Goal: Task Accomplishment & Management: Use online tool/utility

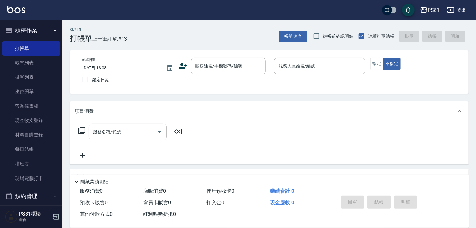
drag, startPoint x: 100, startPoint y: 5, endPoint x: 118, endPoint y: 10, distance: 18.8
click at [118, 10] on div "PS81 登出" at bounding box center [238, 10] width 476 height 20
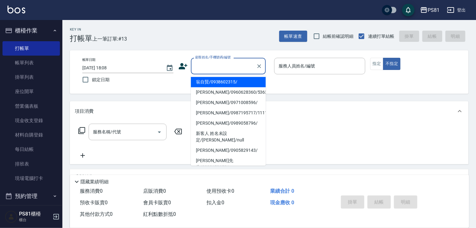
click at [203, 65] on input "顧客姓名/手機號碼/編號" at bounding box center [224, 65] width 60 height 11
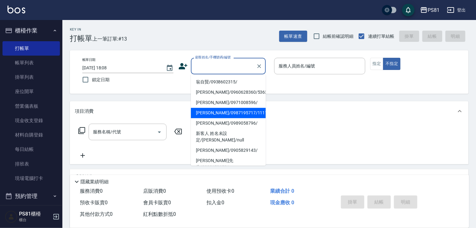
click at [224, 110] on li "[PERSON_NAME]/0987195717/111111" at bounding box center [228, 113] width 75 height 10
type input "[PERSON_NAME]/0987195717/111111"
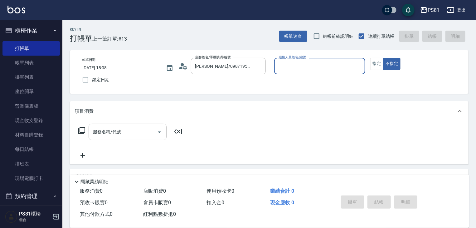
click at [288, 70] on input "服務人員姓名/編號" at bounding box center [319, 65] width 85 height 11
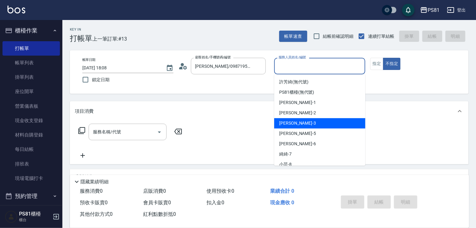
click at [296, 125] on div "[PERSON_NAME] -3" at bounding box center [319, 123] width 91 height 10
type input "[PERSON_NAME]-3"
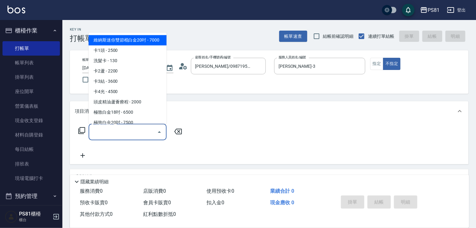
click at [147, 134] on input "服務名稱/代號" at bounding box center [122, 131] width 63 height 11
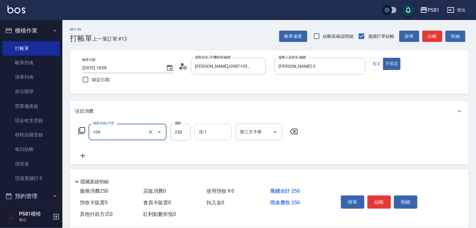
type input "控油AND護色洗(109)"
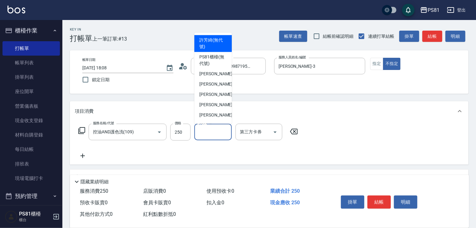
click at [202, 132] on input "洗-1" at bounding box center [213, 131] width 32 height 11
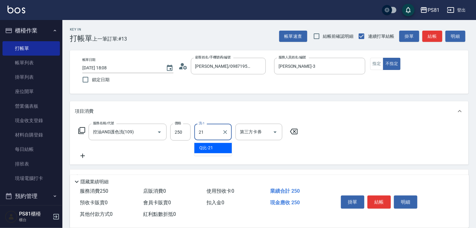
type input "Q比-21"
click at [379, 70] on div "帳單日期 [DATE] 18:08 鎖定日期 顧客姓名/手機號碼/編號 [PERSON_NAME]/0987195717/111111 顧客姓名/手機號碼/編…" at bounding box center [268, 72] width 383 height 28
click at [379, 64] on button "指定" at bounding box center [376, 64] width 13 height 12
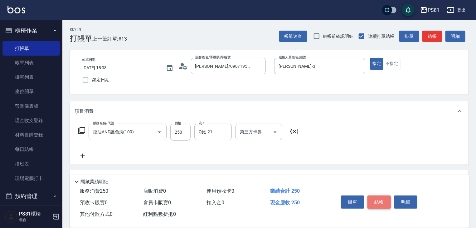
click at [375, 203] on button "結帳" at bounding box center [378, 201] width 23 height 13
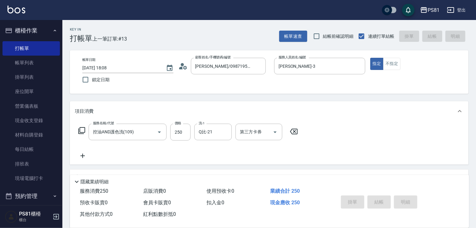
type input "[DATE] 18:49"
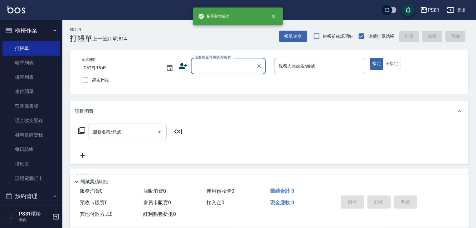
drag, startPoint x: 227, startPoint y: 67, endPoint x: 224, endPoint y: 72, distance: 6.4
click at [227, 67] on input "顧客姓名/手機號碼/編號" at bounding box center [224, 65] width 60 height 11
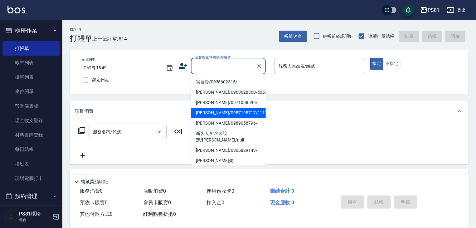
click at [240, 115] on li "[PERSON_NAME]/0987195717/111111" at bounding box center [228, 113] width 75 height 10
type input "[PERSON_NAME]/0987195717/111111"
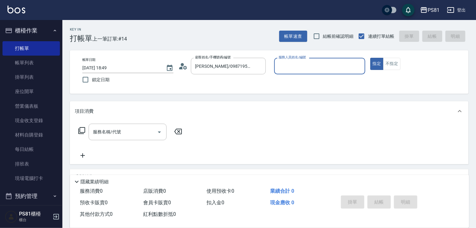
click at [297, 65] on input "服務人員姓名/編號" at bounding box center [319, 65] width 85 height 11
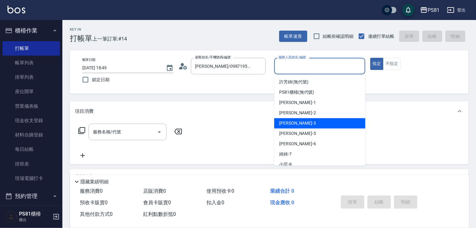
click at [302, 127] on div "[PERSON_NAME] -3" at bounding box center [319, 123] width 91 height 10
type input "[PERSON_NAME]-3"
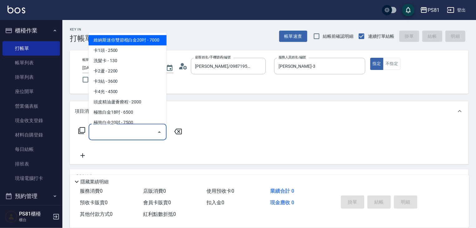
click at [154, 135] on input "服務名稱/代號" at bounding box center [122, 131] width 63 height 11
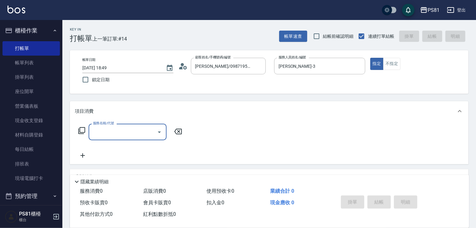
click at [121, 135] on input "服務名稱/代號" at bounding box center [122, 131] width 63 height 11
click at [119, 136] on input "服務名稱/代號" at bounding box center [122, 131] width 63 height 11
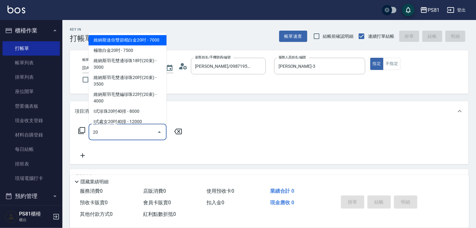
type input "2"
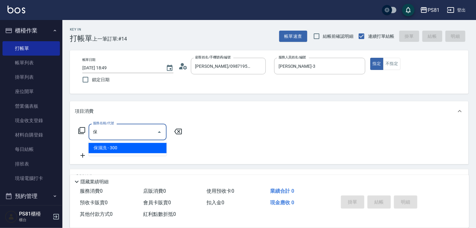
click at [125, 147] on span "保濕洗 - 300" at bounding box center [128, 148] width 78 height 10
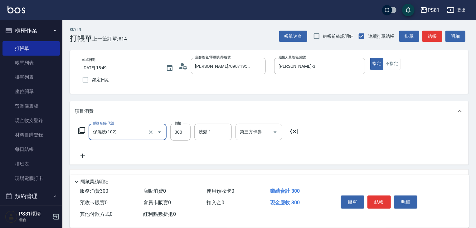
type input "保濕洗(102)"
click at [87, 156] on icon at bounding box center [83, 155] width 16 height 7
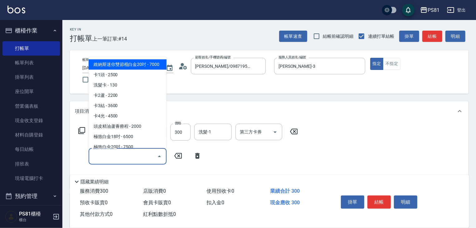
click at [98, 156] on input "服務名稱/代號" at bounding box center [122, 156] width 63 height 11
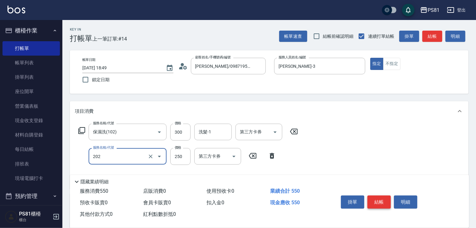
type input "單剪250(202)"
click at [379, 195] on button "結帳" at bounding box center [378, 201] width 23 height 13
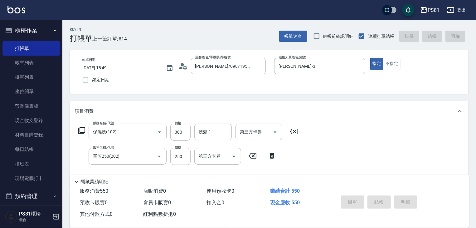
type input "[DATE] 18:50"
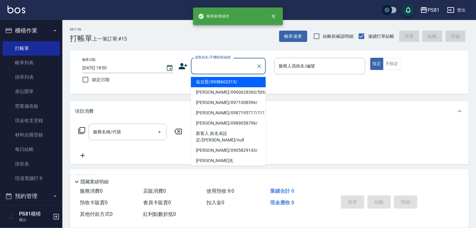
click at [227, 64] on input "顧客姓名/手機號碼/編號" at bounding box center [224, 65] width 60 height 11
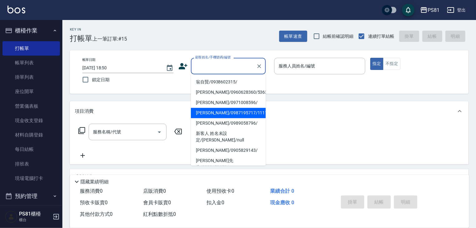
click at [215, 111] on li "[PERSON_NAME]/0987195717/111111" at bounding box center [228, 113] width 75 height 10
type input "[PERSON_NAME]/0987195717/111111"
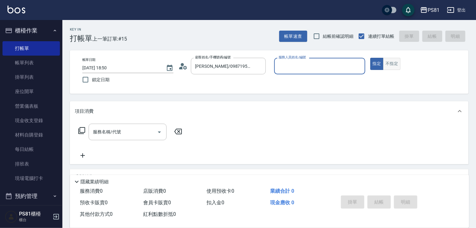
click at [391, 62] on button "不指定" at bounding box center [391, 64] width 17 height 12
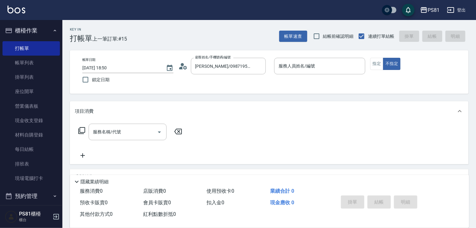
click at [339, 75] on p at bounding box center [319, 77] width 91 height 7
click at [330, 69] on input "服務人員姓名/編號" at bounding box center [319, 65] width 85 height 11
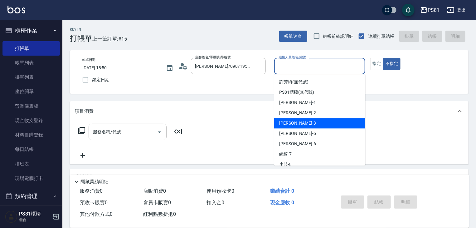
drag, startPoint x: 287, startPoint y: 119, endPoint x: 224, endPoint y: 135, distance: 65.5
click at [287, 120] on div "[PERSON_NAME] -3" at bounding box center [319, 123] width 91 height 10
type input "[PERSON_NAME]-3"
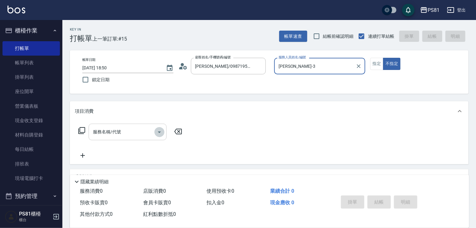
click at [161, 131] on icon "Open" at bounding box center [159, 131] width 7 height 7
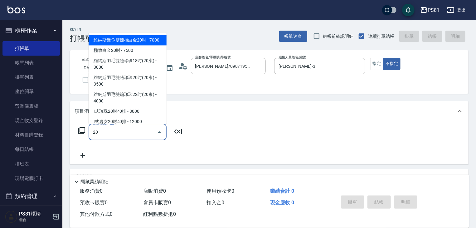
type input "201"
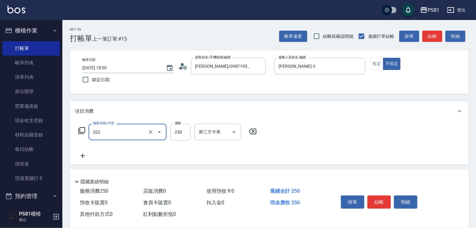
type input "單剪250(202)"
click at [391, 200] on div "掛單 結帳 明細" at bounding box center [378, 203] width 81 height 20
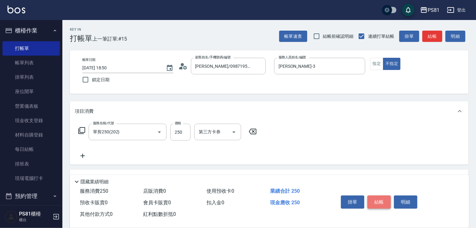
click at [385, 202] on button "結帳" at bounding box center [378, 201] width 23 height 13
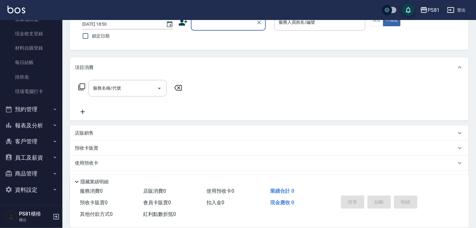
scroll to position [75, 0]
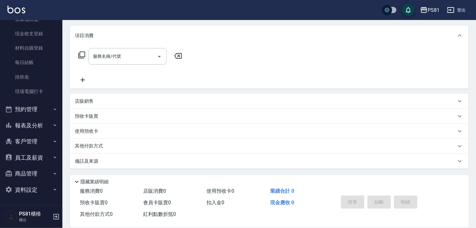
click at [32, 106] on button "預約管理" at bounding box center [30, 109] width 57 height 16
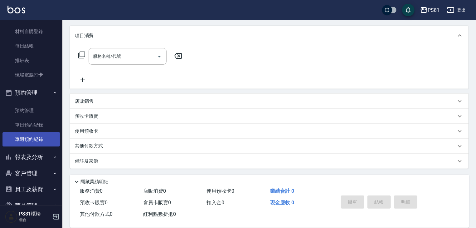
scroll to position [129, 0]
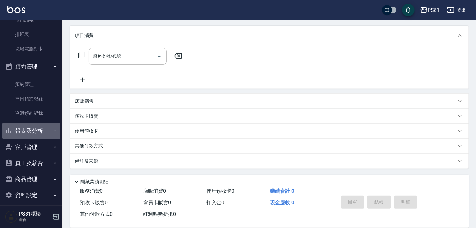
click at [37, 123] on button "報表及分析" at bounding box center [30, 131] width 57 height 16
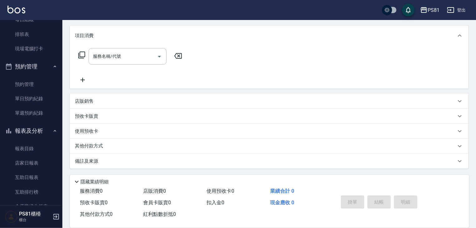
scroll to position [298, 0]
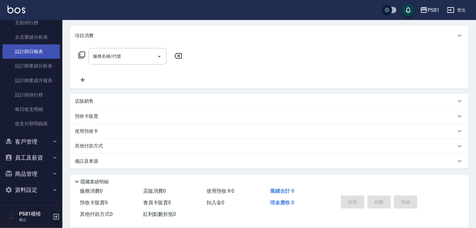
click at [37, 56] on link "設計師日報表" at bounding box center [30, 51] width 57 height 14
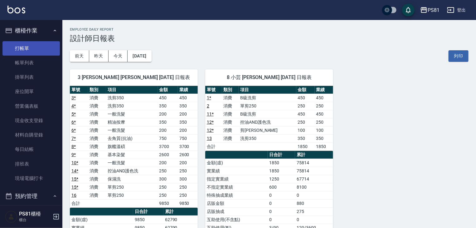
click at [21, 47] on link "打帳單" at bounding box center [30, 48] width 57 height 14
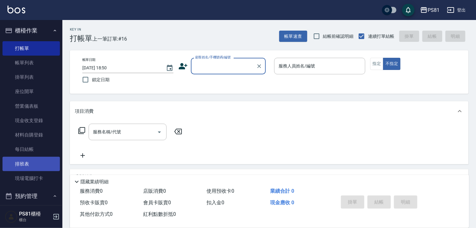
click at [34, 165] on link "排班表" at bounding box center [30, 163] width 57 height 14
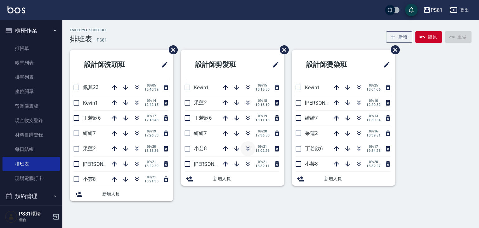
click at [248, 148] on icon "button" at bounding box center [247, 148] width 7 height 7
click at [11, 51] on link "打帳單" at bounding box center [30, 48] width 57 height 14
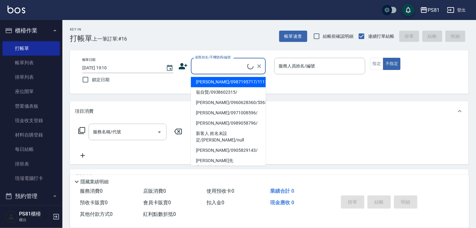
click at [225, 70] on input "顧客姓名/手機號碼/編號" at bounding box center [221, 65] width 54 height 11
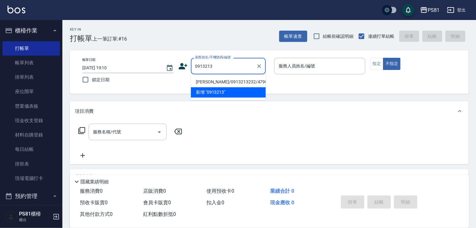
click at [229, 80] on li "[PERSON_NAME]/0913213232/4790" at bounding box center [228, 82] width 75 height 10
type input "[PERSON_NAME]/0913213232/4790"
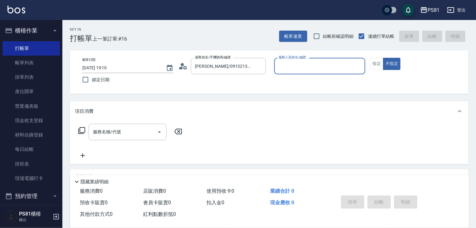
click at [316, 67] on input "服務人員姓名/編號" at bounding box center [319, 65] width 85 height 11
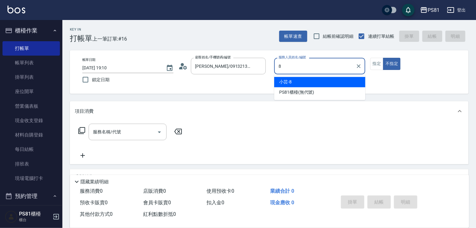
type input "小芸-8"
type button "false"
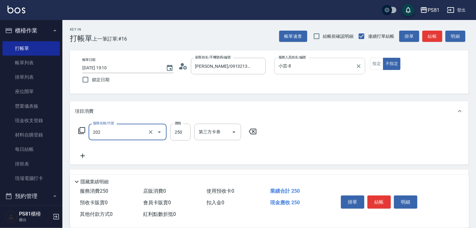
type input "單剪250(202)"
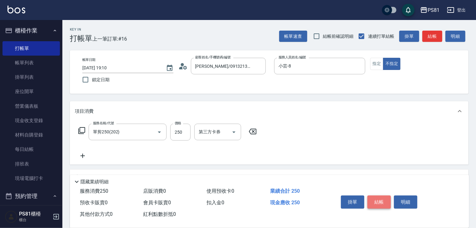
click at [383, 197] on button "結帳" at bounding box center [378, 201] width 23 height 13
